Goal: Task Accomplishment & Management: Manage account settings

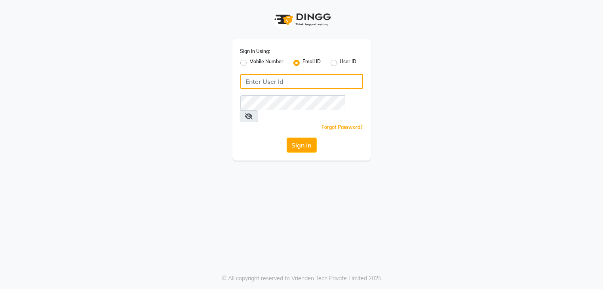
click at [277, 87] on input "Username" at bounding box center [301, 81] width 123 height 15
type input "[EMAIL_ADDRESS][DOMAIN_NAME]"
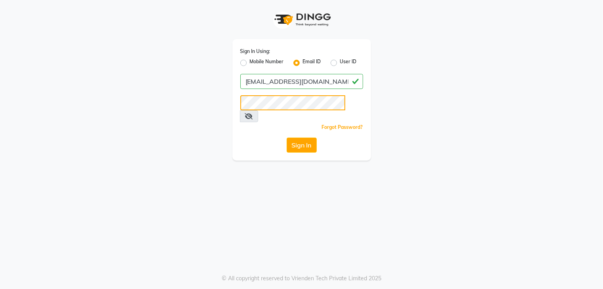
click at [287, 138] on button "Sign In" at bounding box center [302, 145] width 30 height 15
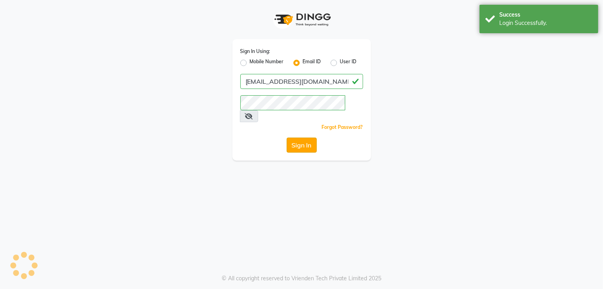
click at [302, 138] on button "Sign In" at bounding box center [302, 145] width 30 height 15
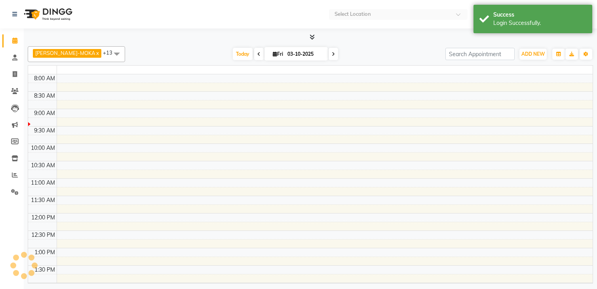
select select "en"
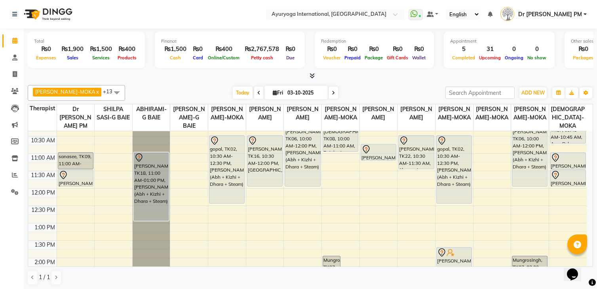
scroll to position [190, 0]
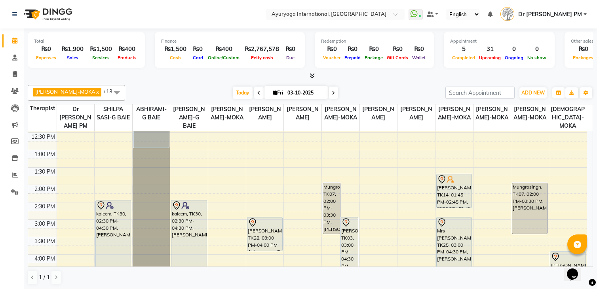
click at [73, 143] on div "7:00 AM 7:30 AM 8:00 AM 8:30 AM 9:00 AM 9:30 AM 10:00 AM 10:30 AM 11:00 AM 11:3…" at bounding box center [307, 184] width 558 height 487
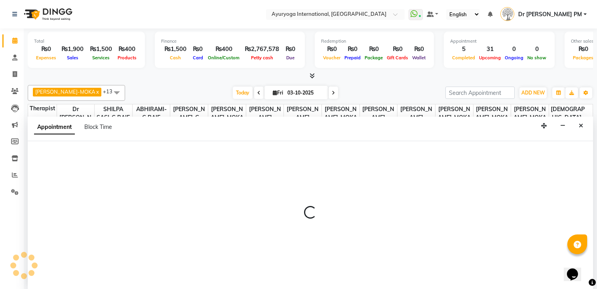
scroll to position [0, 0]
select select "92659"
select select "765"
select select "tentative"
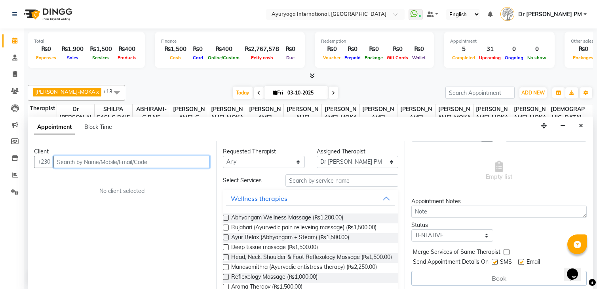
scroll to position [51, 0]
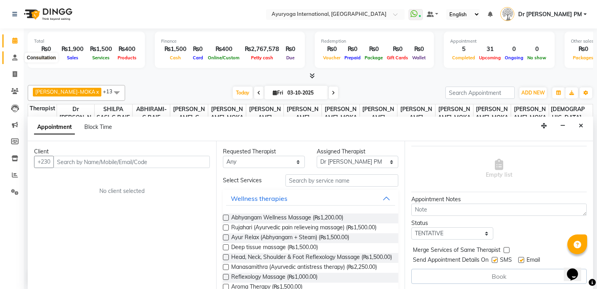
click at [11, 57] on span at bounding box center [15, 57] width 14 height 9
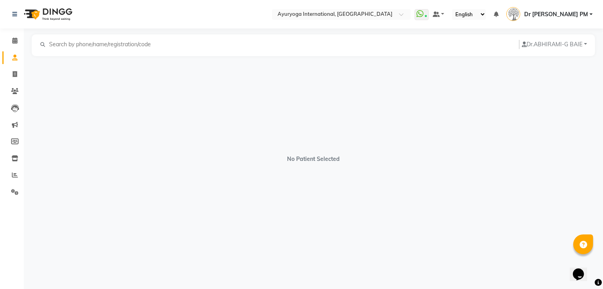
click at [95, 43] on input "text" at bounding box center [102, 44] width 109 height 9
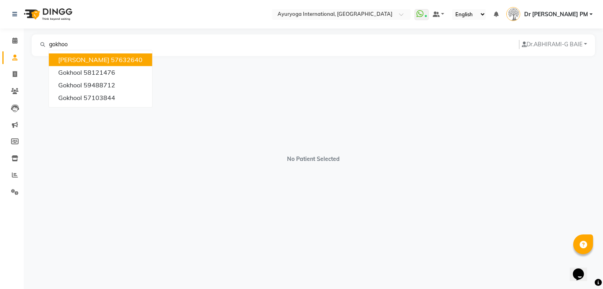
click at [89, 43] on input "gokhoo" at bounding box center [102, 44] width 109 height 9
type input "g"
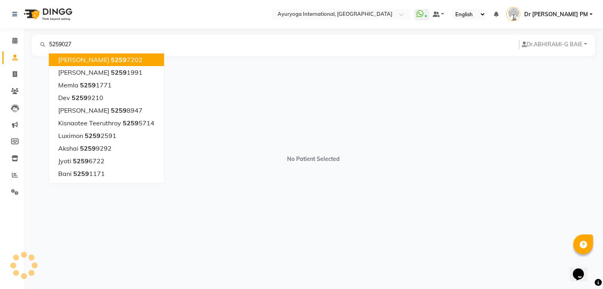
type input "52590273"
select select "[DEMOGRAPHIC_DATA]"
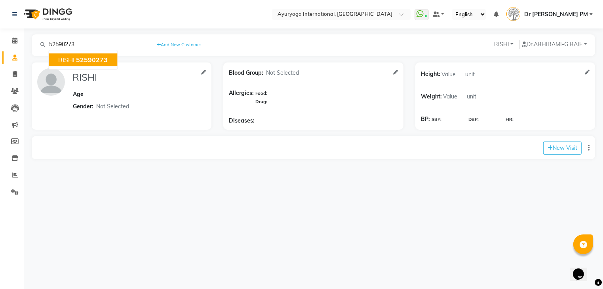
click at [104, 57] on span "52590273" at bounding box center [92, 60] width 32 height 8
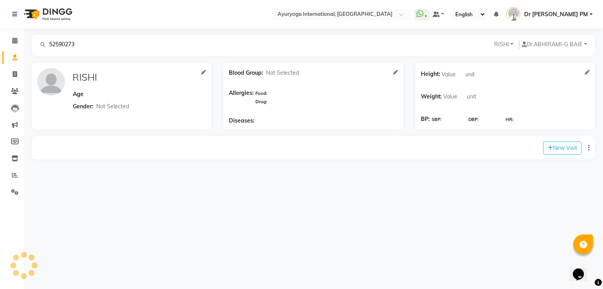
type input "RISHI"
select select "[DEMOGRAPHIC_DATA]"
type input "52590273"
click at [41, 76] on img at bounding box center [51, 82] width 28 height 28
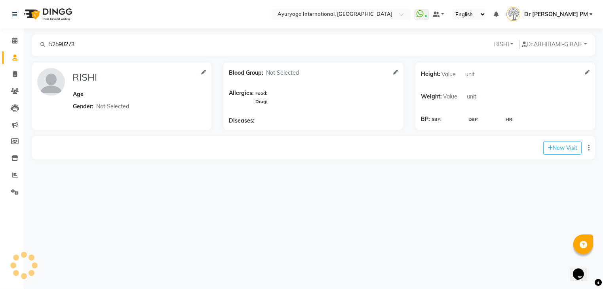
click at [41, 76] on img at bounding box center [51, 82] width 28 height 28
click at [51, 87] on img at bounding box center [51, 82] width 28 height 28
click at [588, 148] on icon "button" at bounding box center [589, 148] width 2 height 0
click at [14, 87] on span at bounding box center [15, 91] width 14 height 9
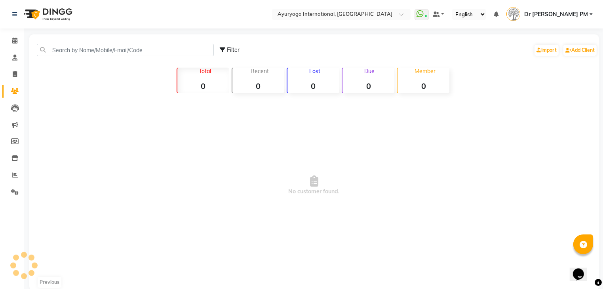
click at [14, 87] on span at bounding box center [15, 91] width 14 height 9
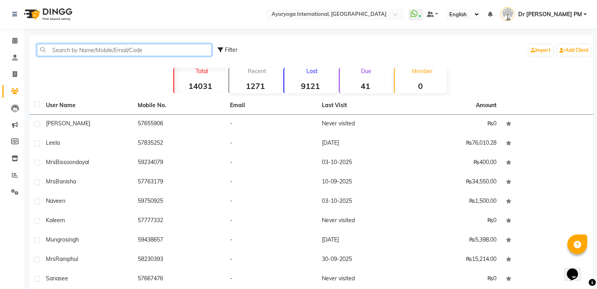
click at [83, 53] on input "text" at bounding box center [124, 50] width 175 height 12
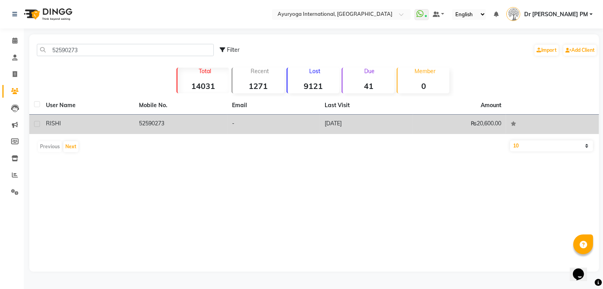
click at [141, 130] on td "52590273" at bounding box center [180, 124] width 93 height 19
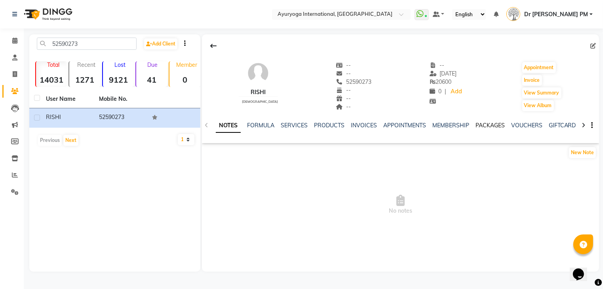
click at [483, 127] on link "PACKAGES" at bounding box center [489, 125] width 29 height 7
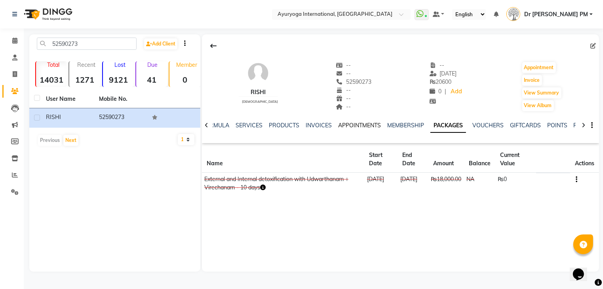
click at [354, 126] on link "APPOINTMENTS" at bounding box center [359, 125] width 43 height 7
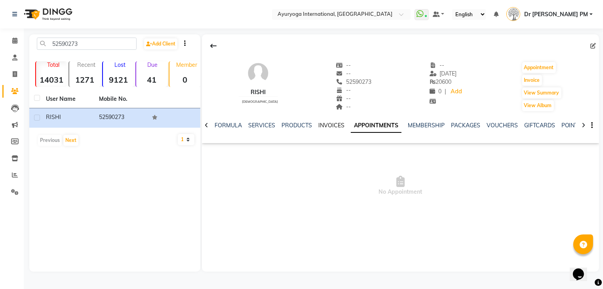
click at [332, 125] on link "INVOICES" at bounding box center [331, 125] width 26 height 7
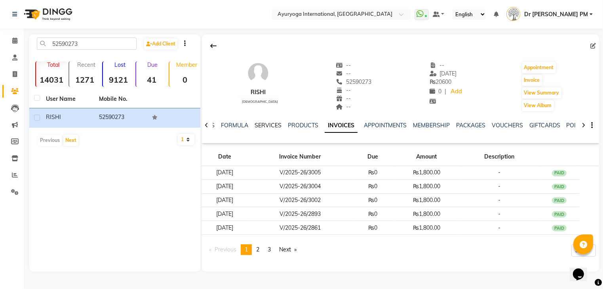
click at [260, 126] on link "SERVICES" at bounding box center [267, 125] width 27 height 7
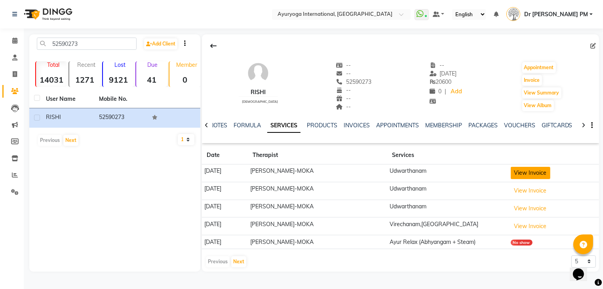
click at [524, 175] on button "View Invoice" at bounding box center [531, 173] width 40 height 12
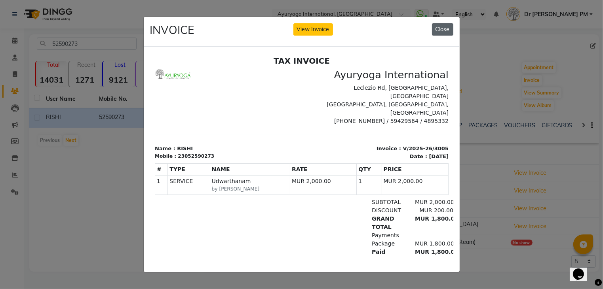
click at [447, 31] on button "Close" at bounding box center [442, 29] width 21 height 12
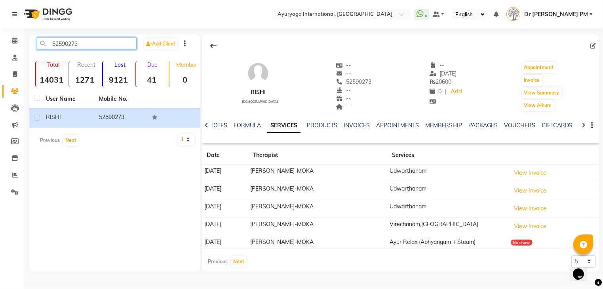
click at [95, 48] on input "52590273" at bounding box center [87, 44] width 100 height 12
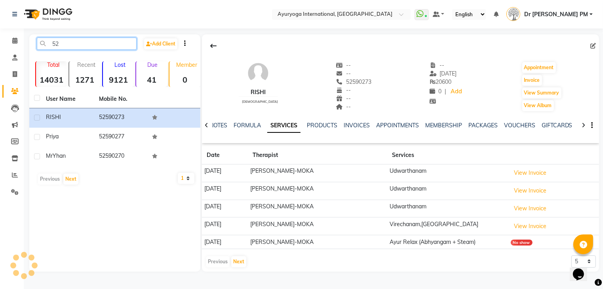
type input "5"
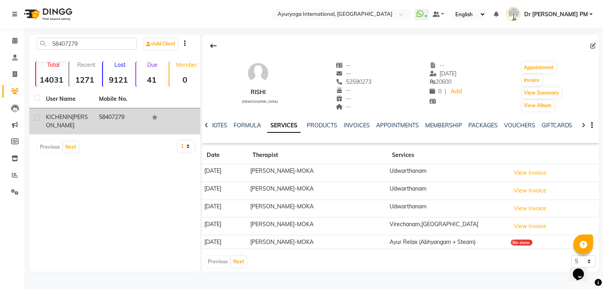
click at [70, 115] on span "KICHENIN" at bounding box center [59, 117] width 26 height 7
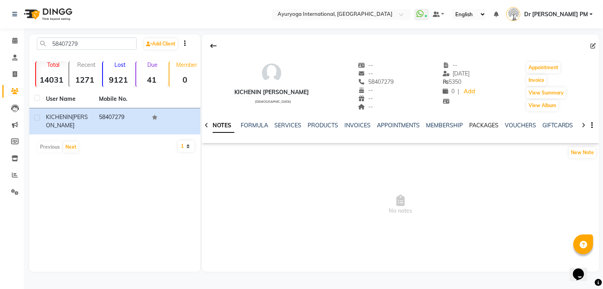
click at [473, 124] on link "PACKAGES" at bounding box center [483, 125] width 29 height 7
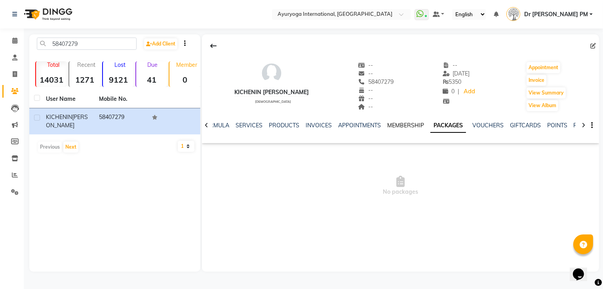
click at [392, 123] on link "MEMBERSHIP" at bounding box center [405, 125] width 37 height 7
click at [450, 125] on link "PACKAGES" at bounding box center [457, 125] width 29 height 7
click at [257, 127] on link "SERVICES" at bounding box center [248, 125] width 27 height 7
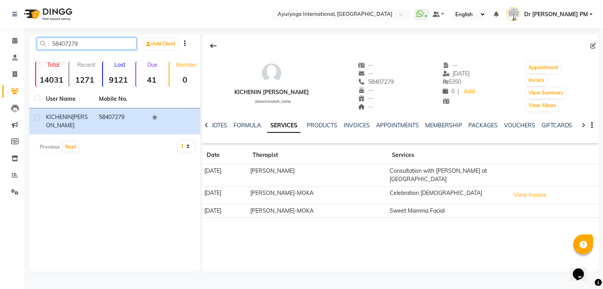
click at [108, 46] on input "58407279" at bounding box center [87, 44] width 100 height 12
type input "5"
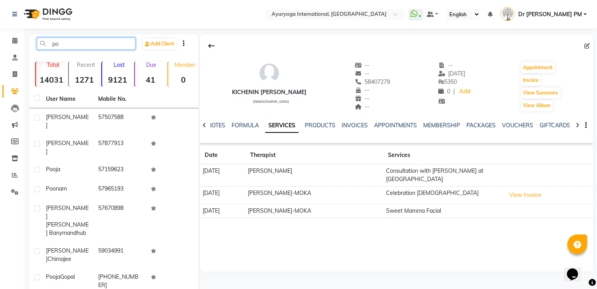
type input "p"
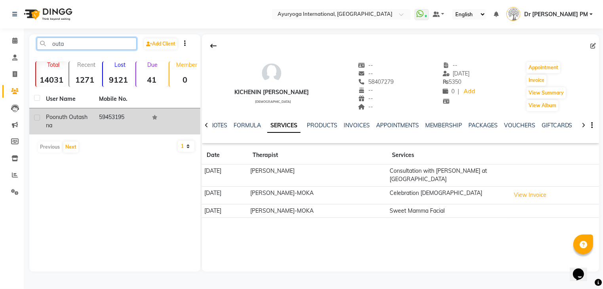
type input "outa"
click at [74, 117] on span "Poonuth Outashna" at bounding box center [67, 121] width 42 height 15
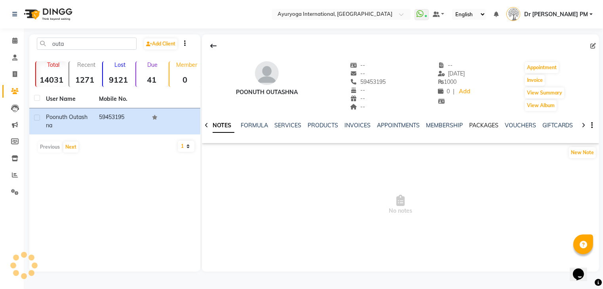
click at [476, 124] on link "PACKAGES" at bounding box center [483, 125] width 29 height 7
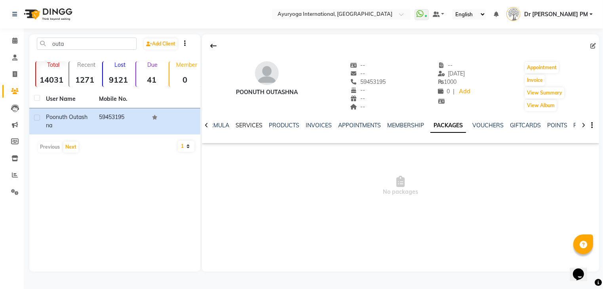
click at [245, 127] on link "SERVICES" at bounding box center [248, 125] width 27 height 7
